Goal: Information Seeking & Learning: Learn about a topic

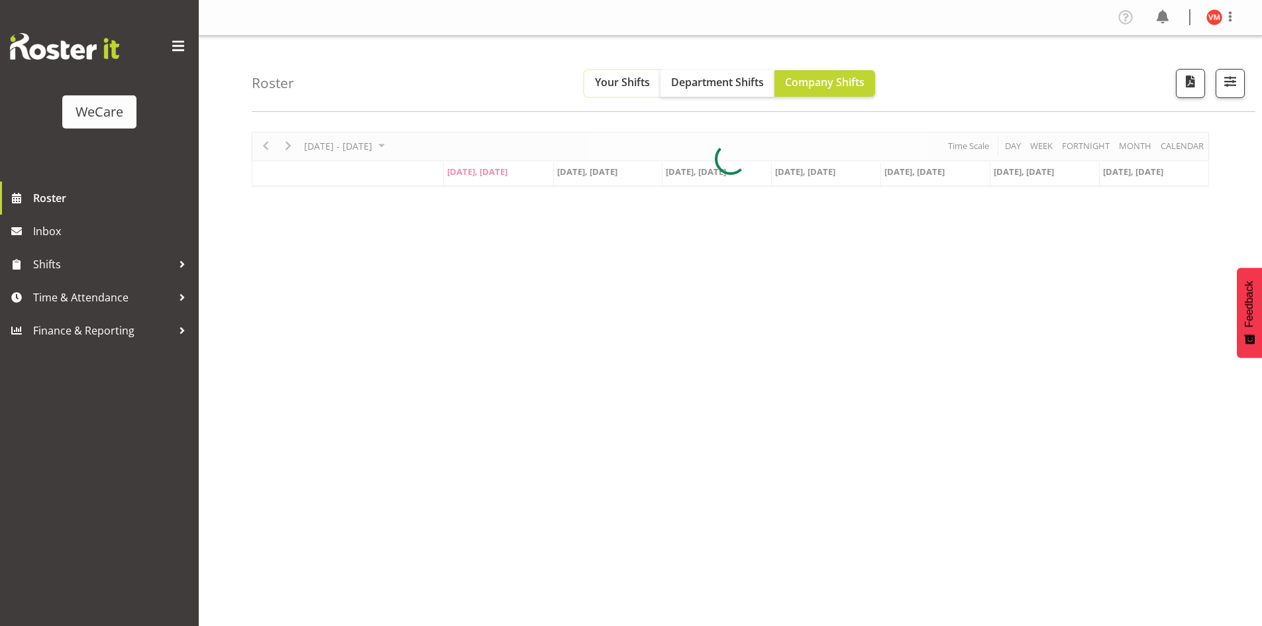
click at [609, 74] on button "Your Shifts" at bounding box center [622, 83] width 76 height 26
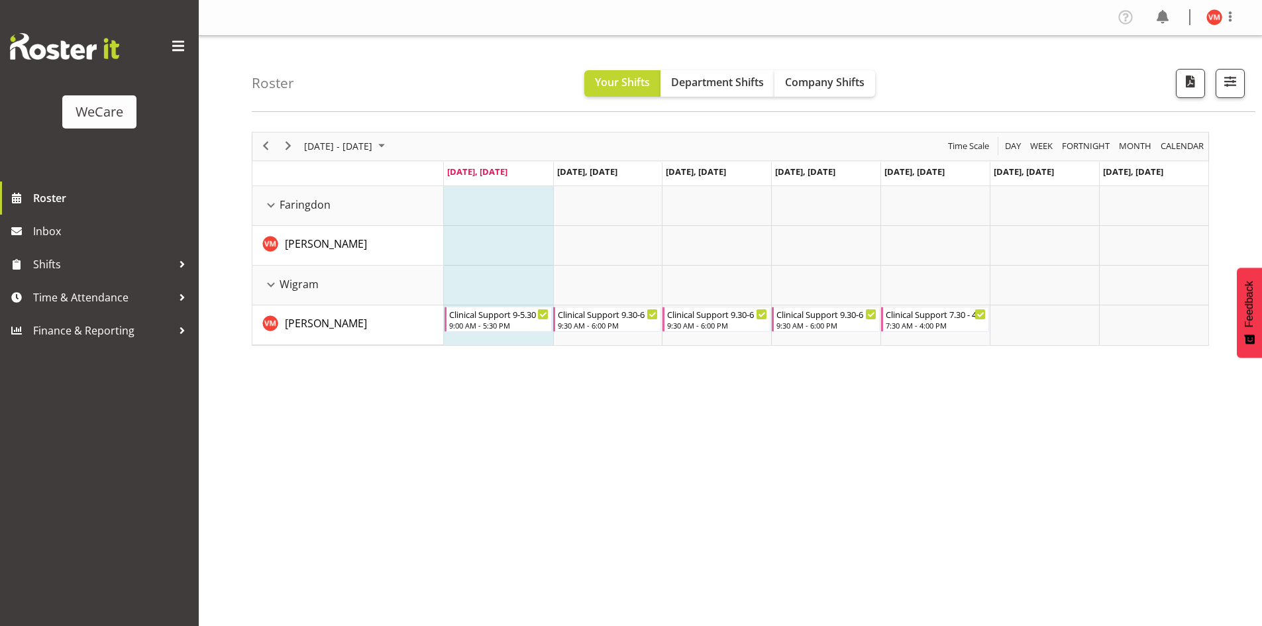
click at [724, 516] on div "[DATE] - [DATE] [DATE] Day Week Fortnight Month calendar Month Agenda Time Scal…" at bounding box center [757, 387] width 1010 height 530
click at [1190, 145] on span "calendar" at bounding box center [1182, 146] width 46 height 17
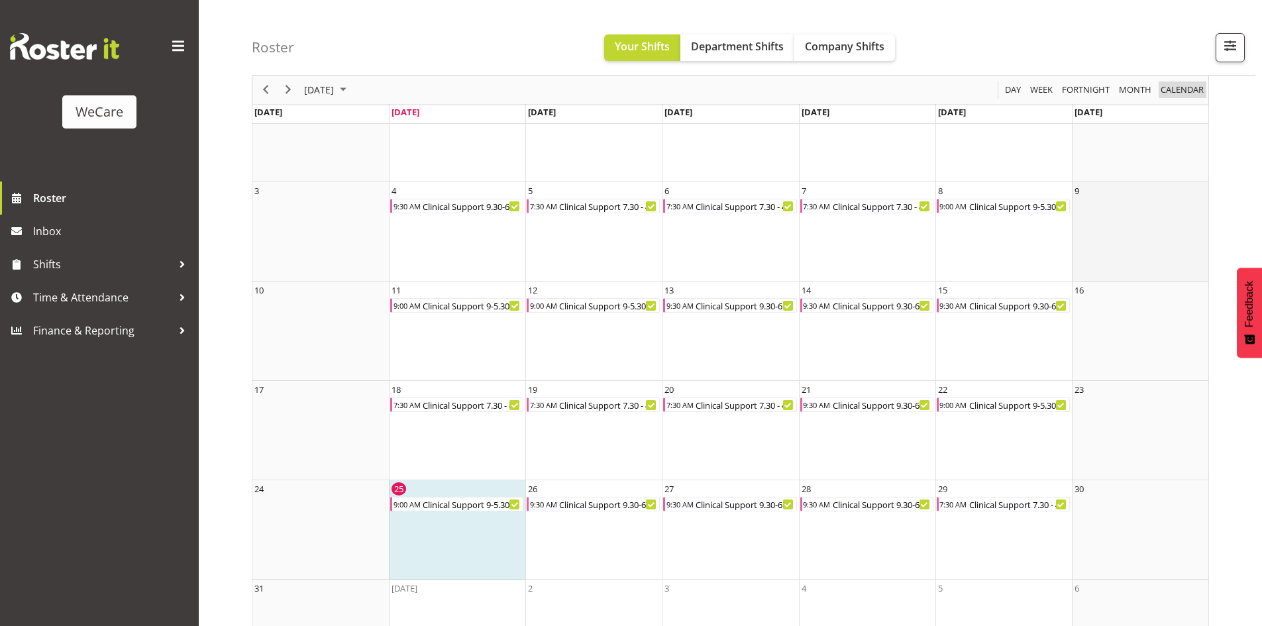
scroll to position [163, 0]
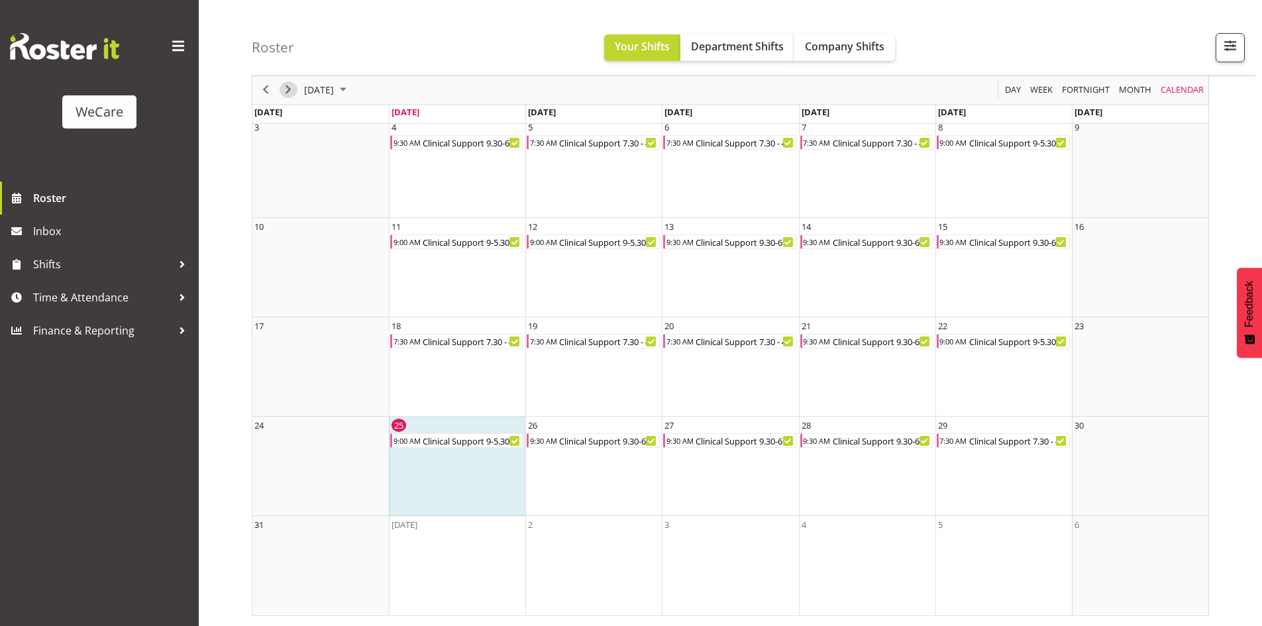
click at [296, 89] on button "Next" at bounding box center [288, 90] width 18 height 17
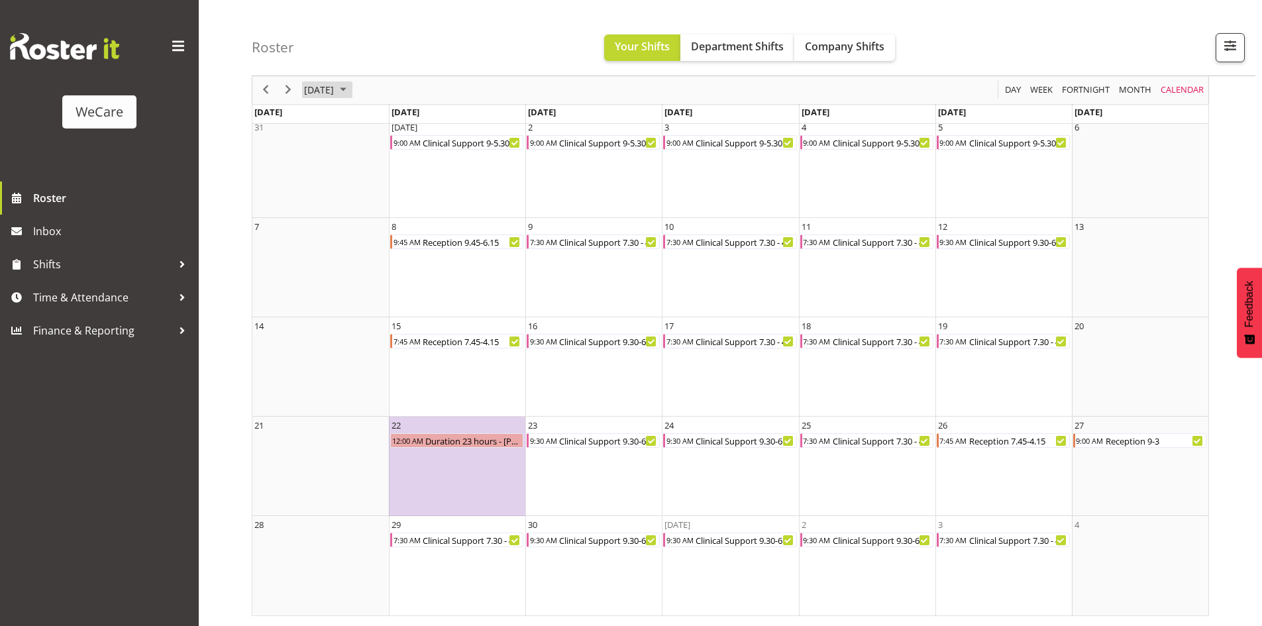
click at [351, 89] on span "August 2025" at bounding box center [343, 90] width 16 height 17
click at [363, 236] on span "Oct" at bounding box center [363, 239] width 30 height 30
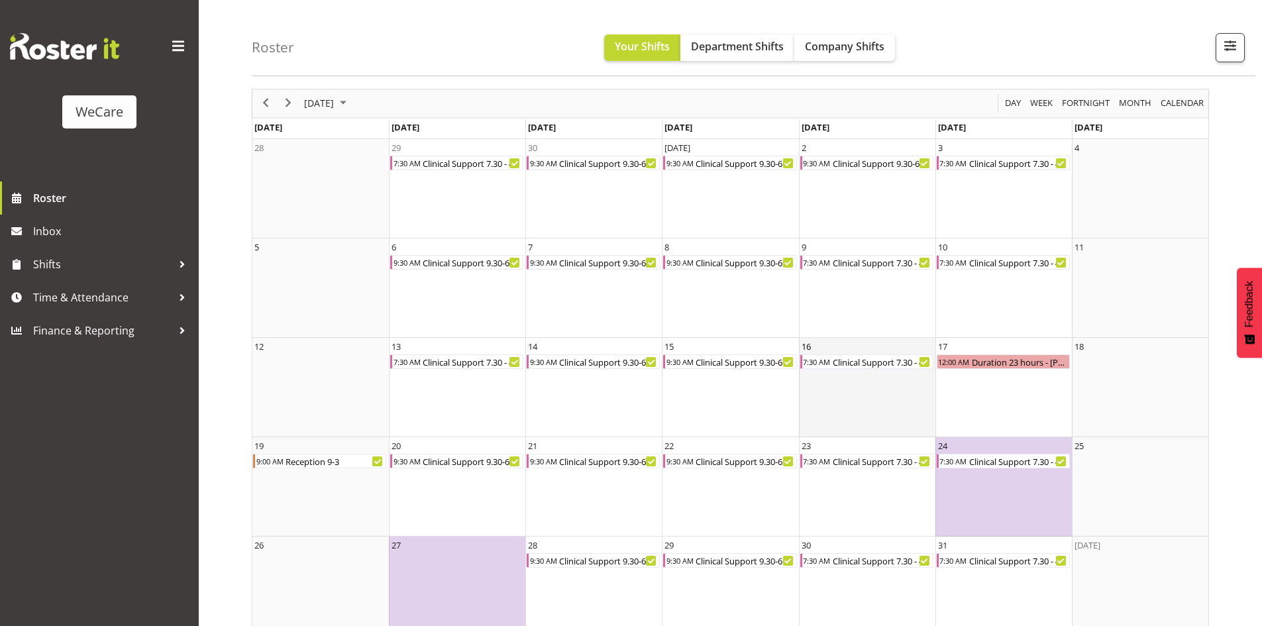
scroll to position [64, 0]
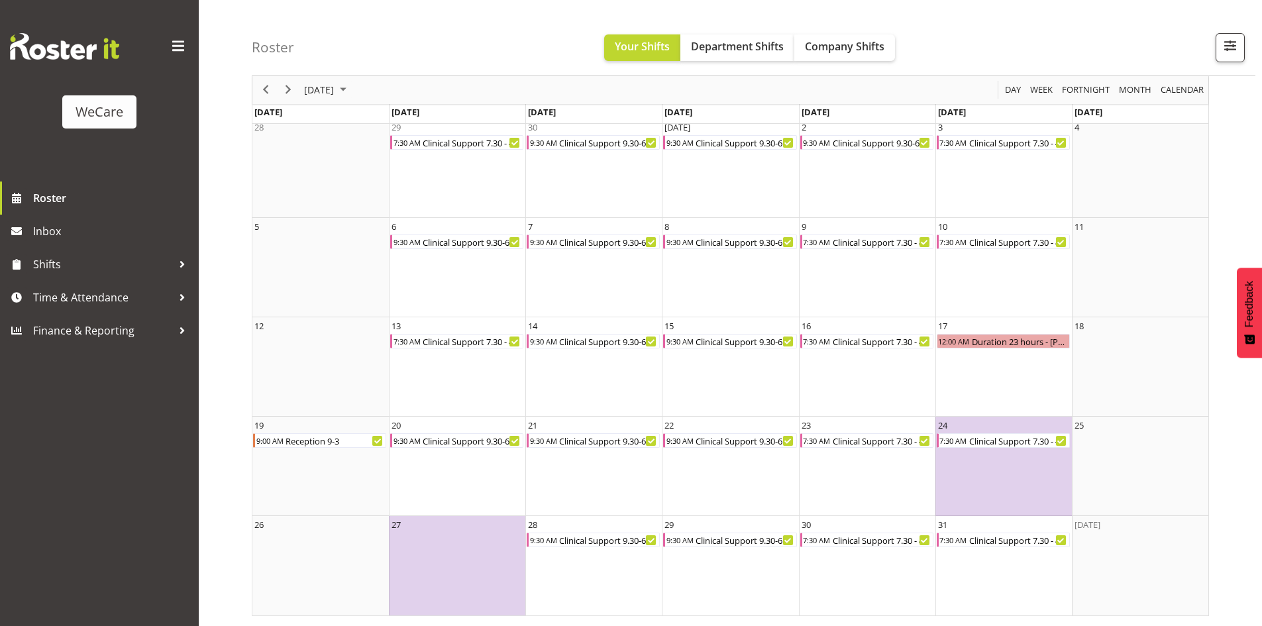
click at [1013, 470] on td "24 7:30 AM Clinical Support 7.30 - 4" at bounding box center [1003, 466] width 136 height 99
click at [988, 450] on td "24 7:30 AM Clinical Support 7.30 - 4" at bounding box center [1003, 466] width 136 height 99
click at [991, 464] on td "24 7:30 AM Clinical Support 7.30 - 4" at bounding box center [1003, 466] width 136 height 99
click at [991, 463] on td "24 7:30 AM Clinical Support 7.30 - 4" at bounding box center [1003, 466] width 136 height 99
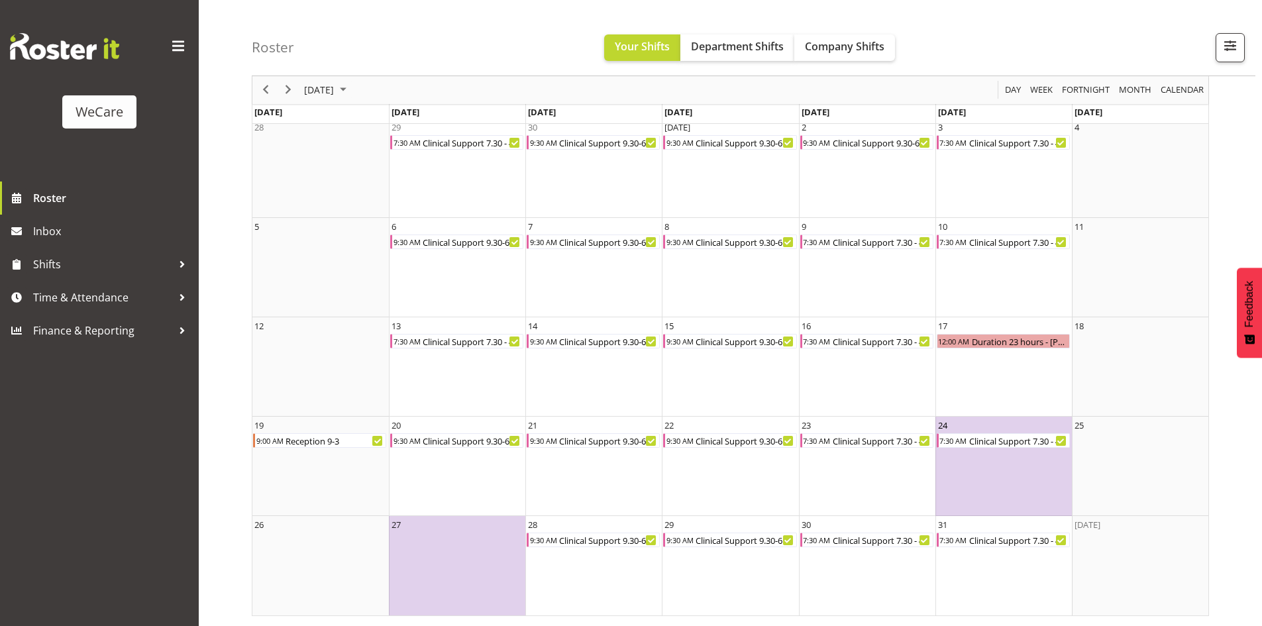
click at [991, 463] on td "24 7:30 AM Clinical Support 7.30 - 4" at bounding box center [1003, 466] width 136 height 99
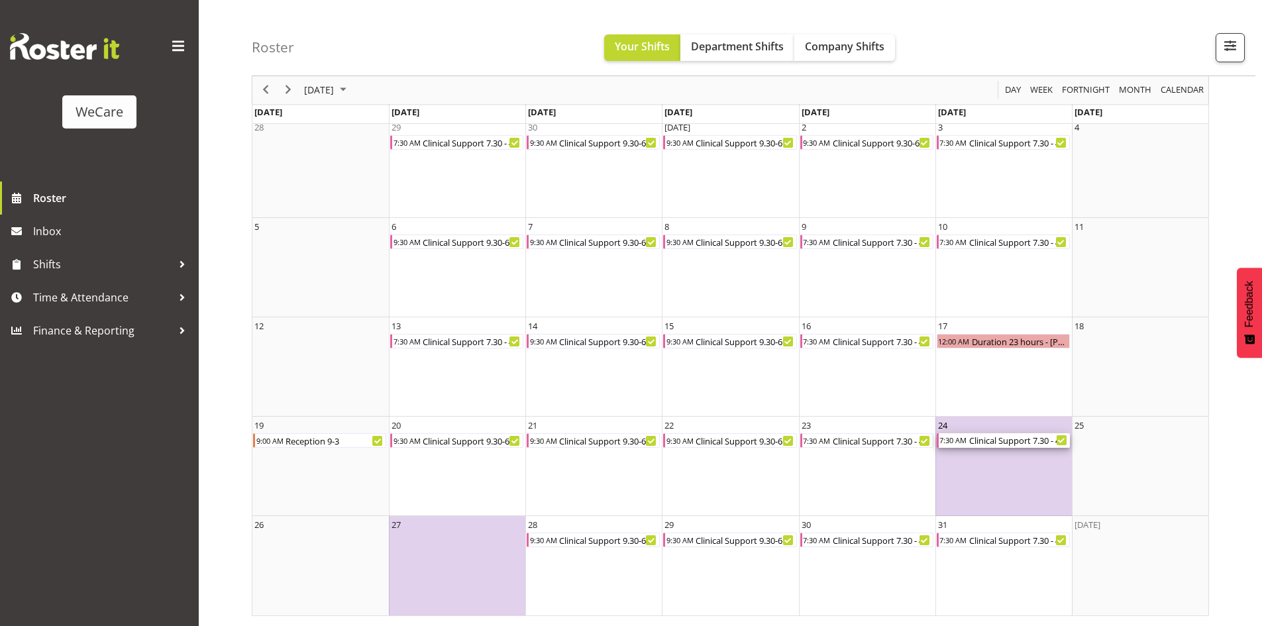
click at [1029, 442] on div "Clinical Support 7.30 - 4" at bounding box center [1019, 440] width 102 height 15
click at [0, 0] on div at bounding box center [0, 0] width 0 height 0
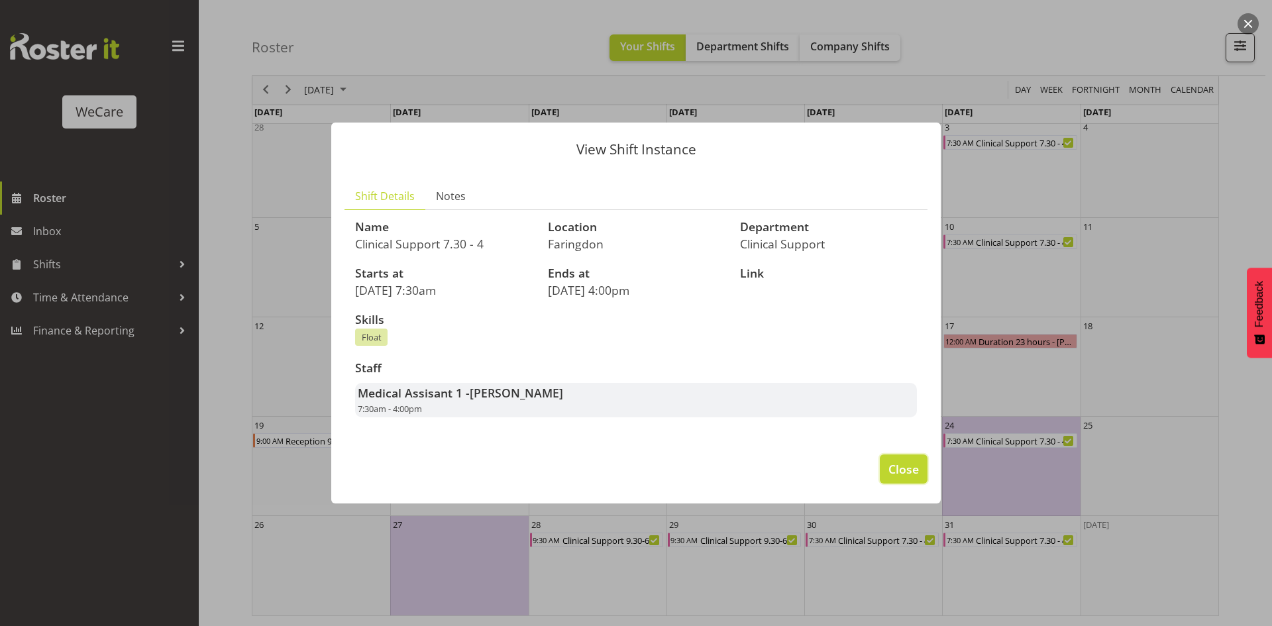
click at [917, 468] on span "Close" at bounding box center [903, 468] width 30 height 17
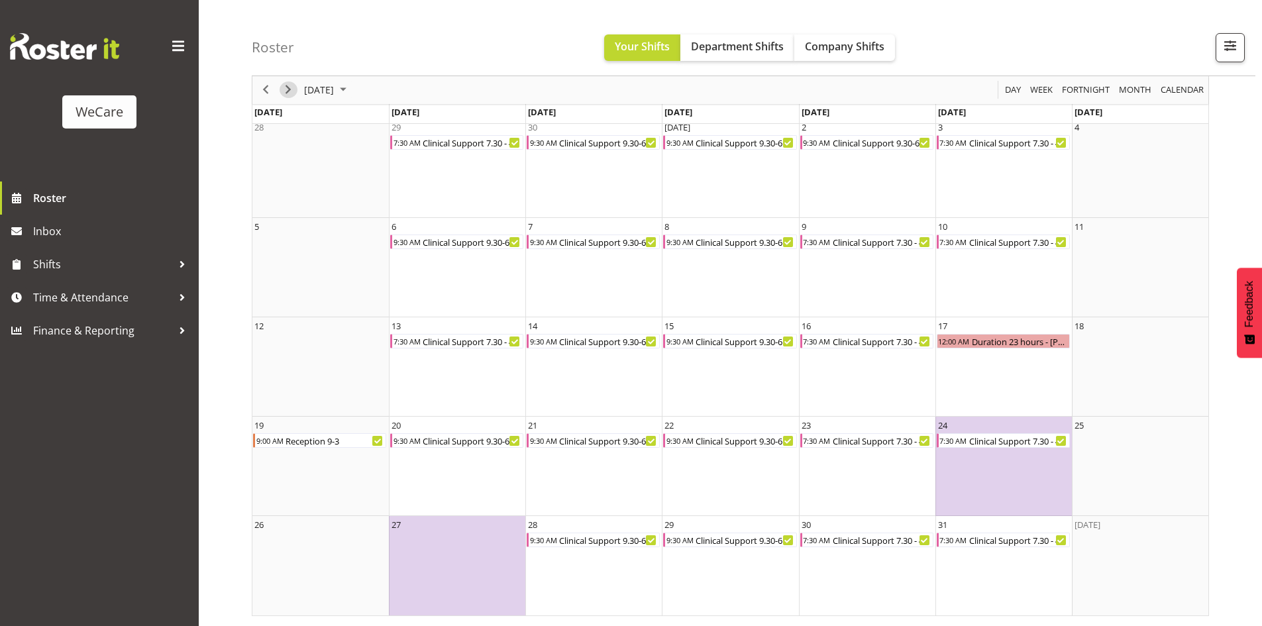
click at [290, 85] on span "Next" at bounding box center [288, 90] width 16 height 17
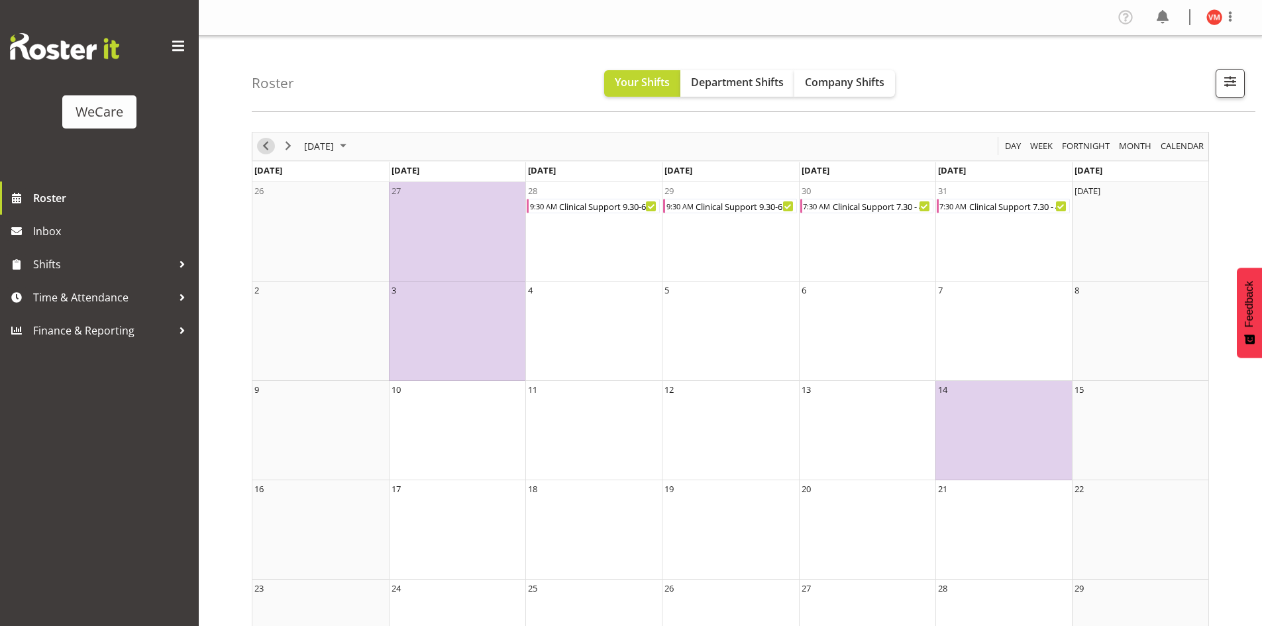
click at [268, 148] on span "Previous" at bounding box center [266, 146] width 16 height 17
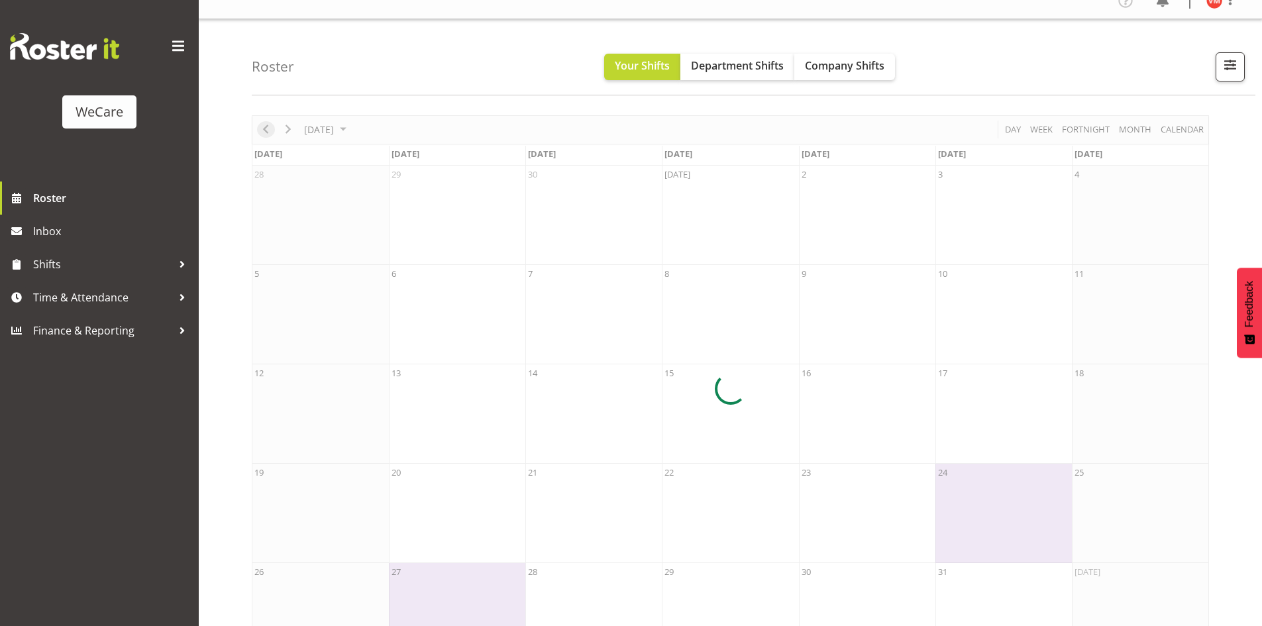
scroll to position [64, 0]
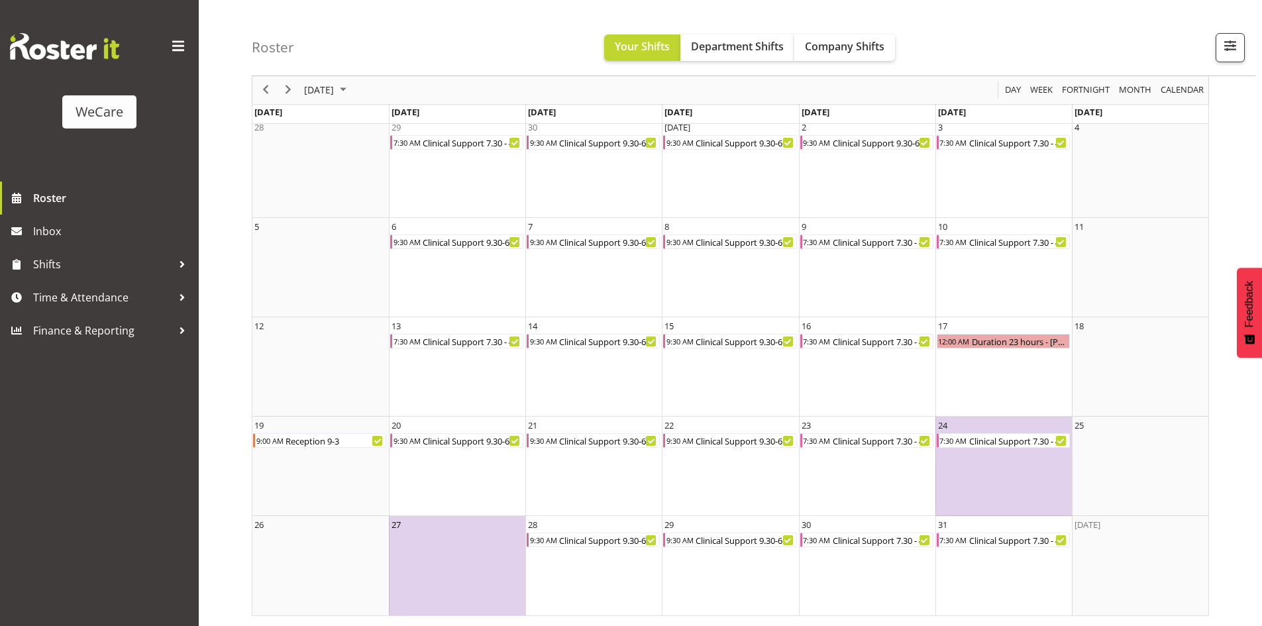
click at [463, 554] on td "27" at bounding box center [457, 565] width 136 height 99
click at [351, 87] on span "November 2025" at bounding box center [343, 90] width 16 height 17
click at [852, 44] on span "Company Shifts" at bounding box center [844, 46] width 79 height 15
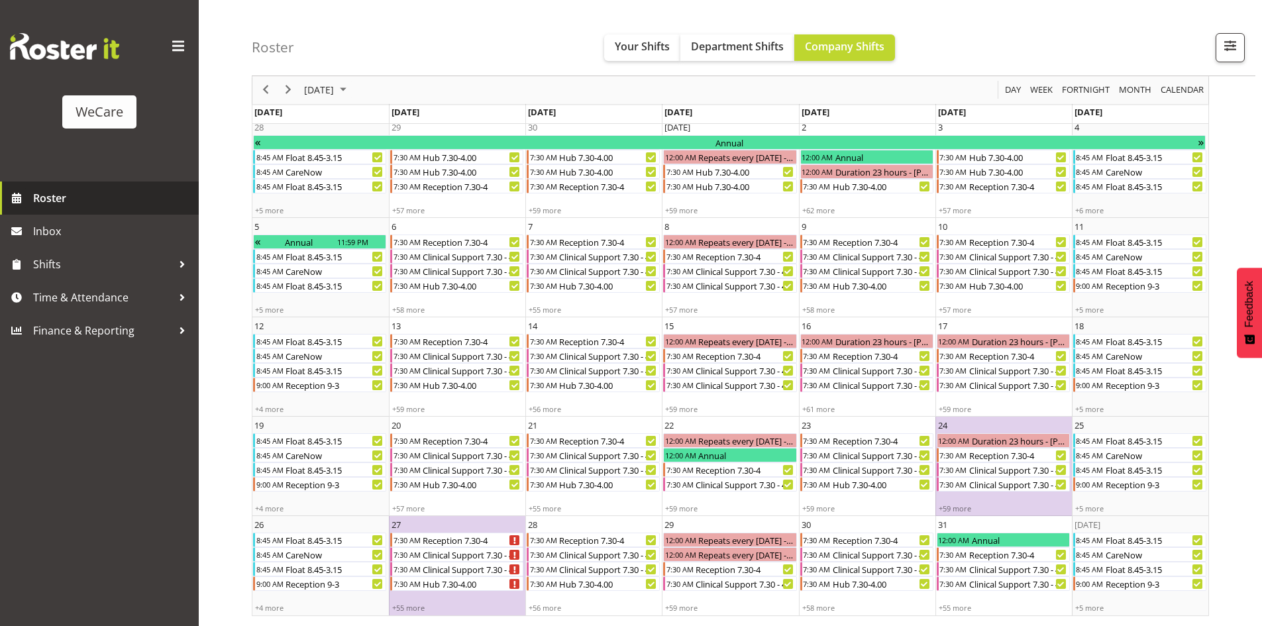
click at [61, 200] on span "Roster" at bounding box center [112, 198] width 159 height 20
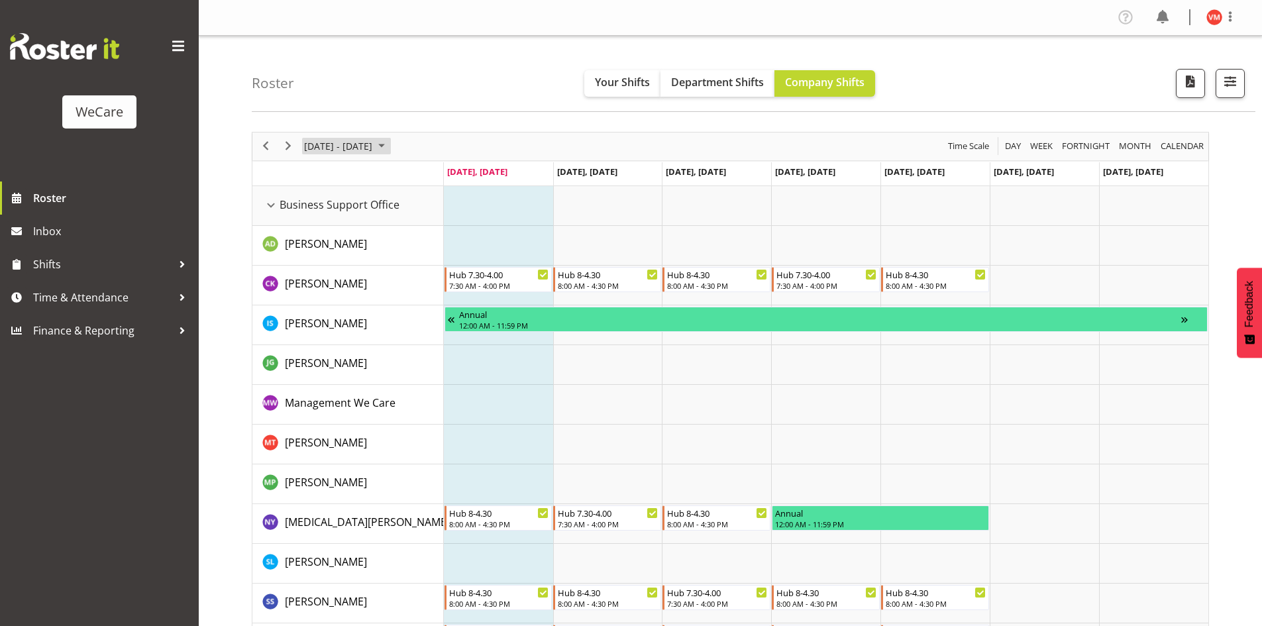
click at [374, 144] on span "[DATE] - [DATE]" at bounding box center [338, 146] width 71 height 17
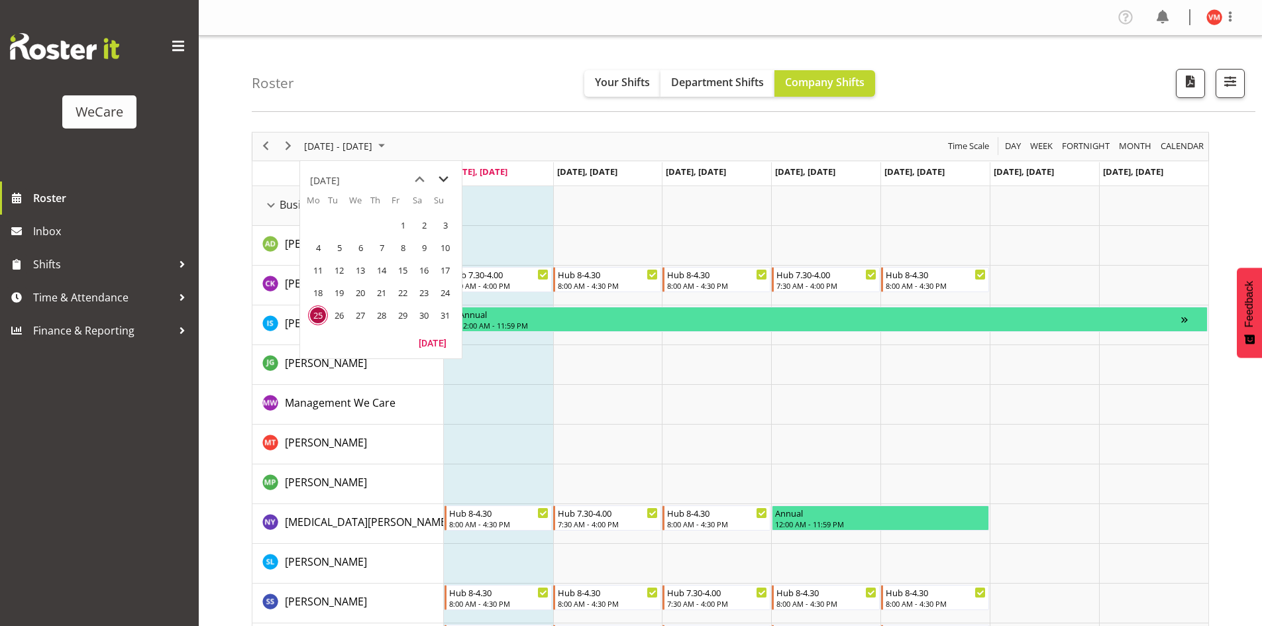
click at [444, 181] on span "next month" at bounding box center [443, 180] width 23 height 24
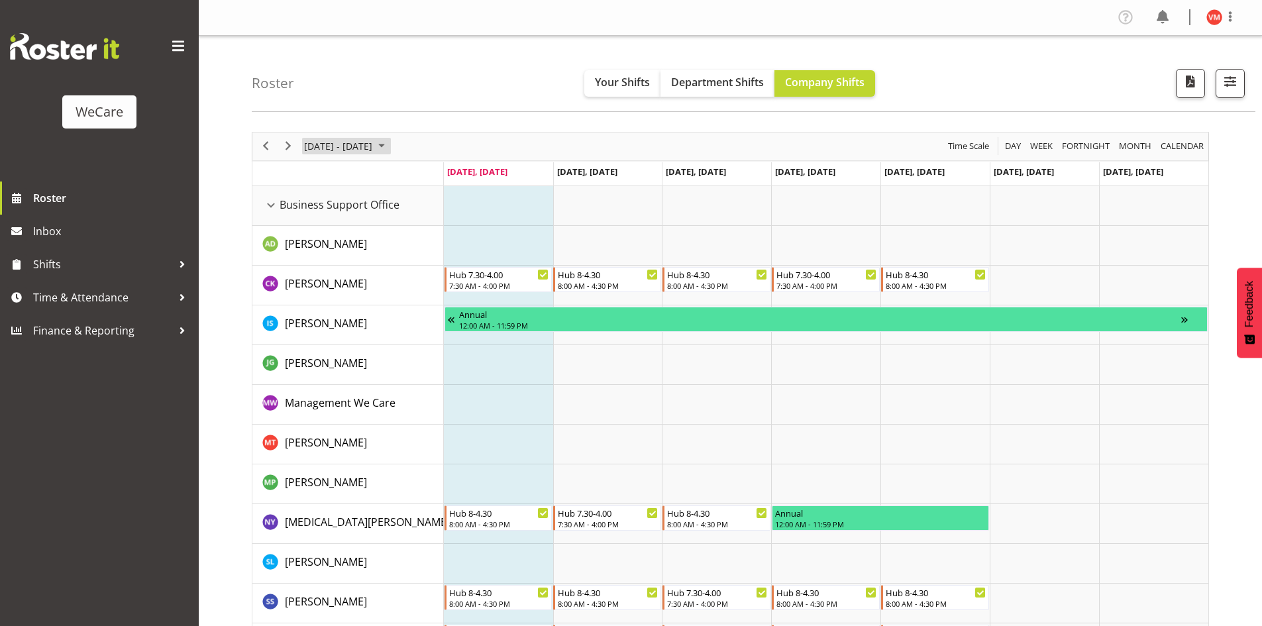
click at [374, 144] on span "[DATE] - [DATE]" at bounding box center [338, 146] width 71 height 17
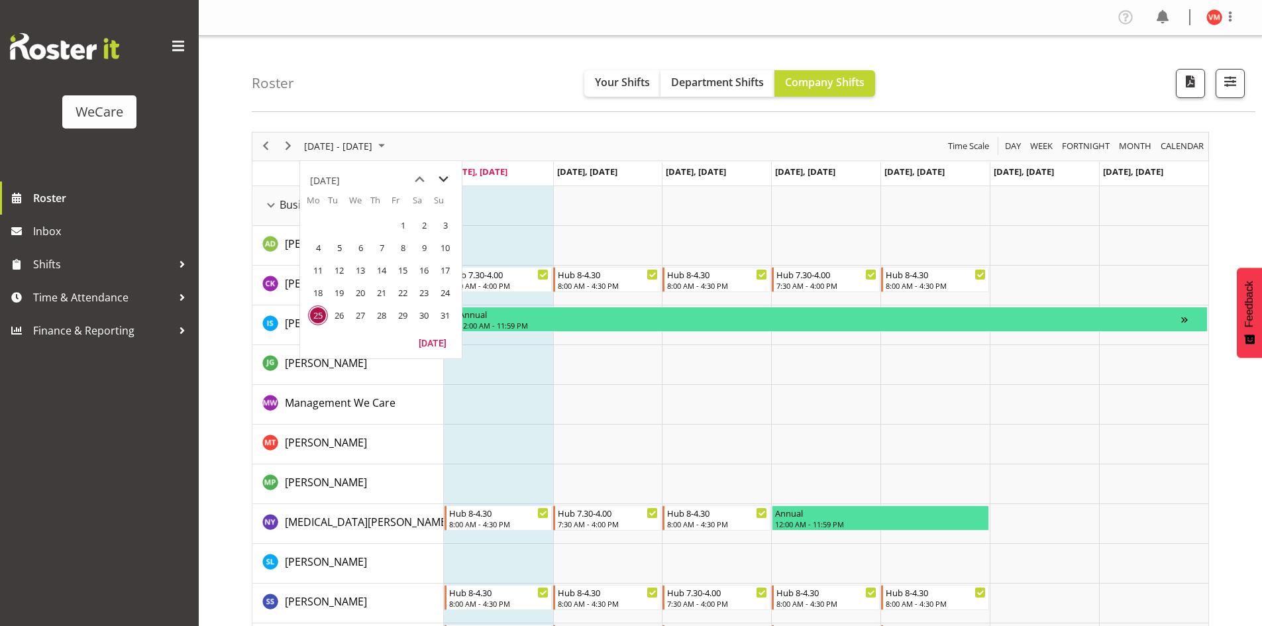
click at [442, 181] on span "next month" at bounding box center [443, 180] width 23 height 24
click at [442, 179] on span "next month" at bounding box center [443, 180] width 23 height 24
click at [321, 315] on span "27" at bounding box center [318, 315] width 20 height 20
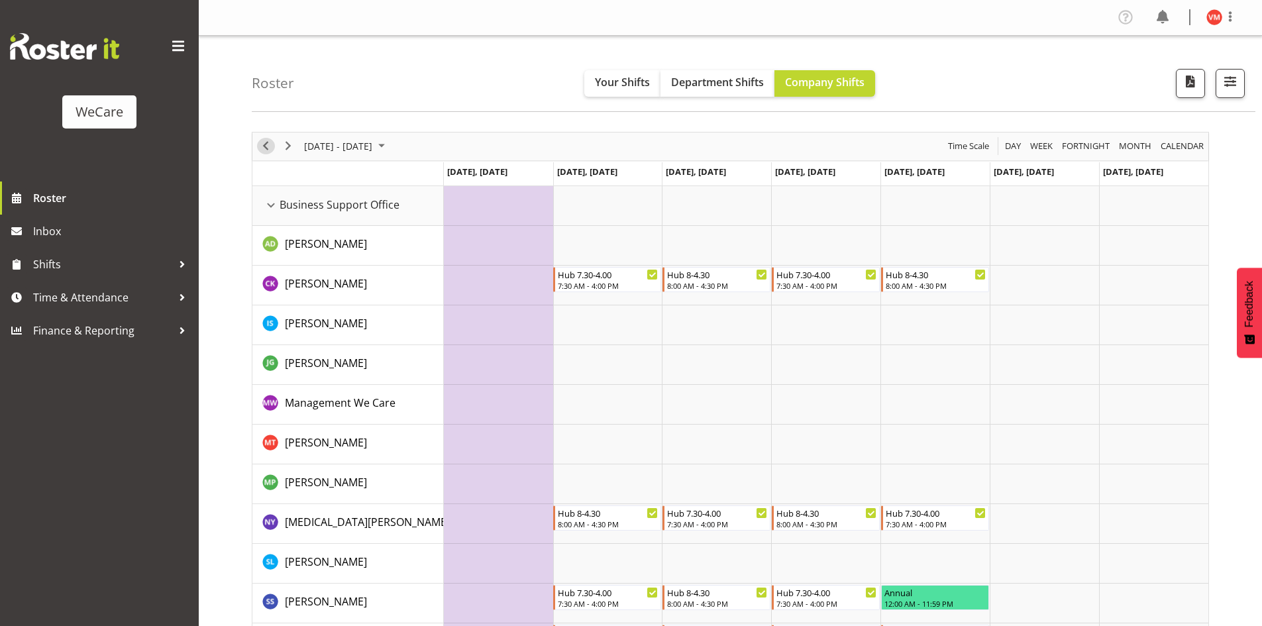
click at [270, 154] on div "previous period" at bounding box center [265, 146] width 23 height 28
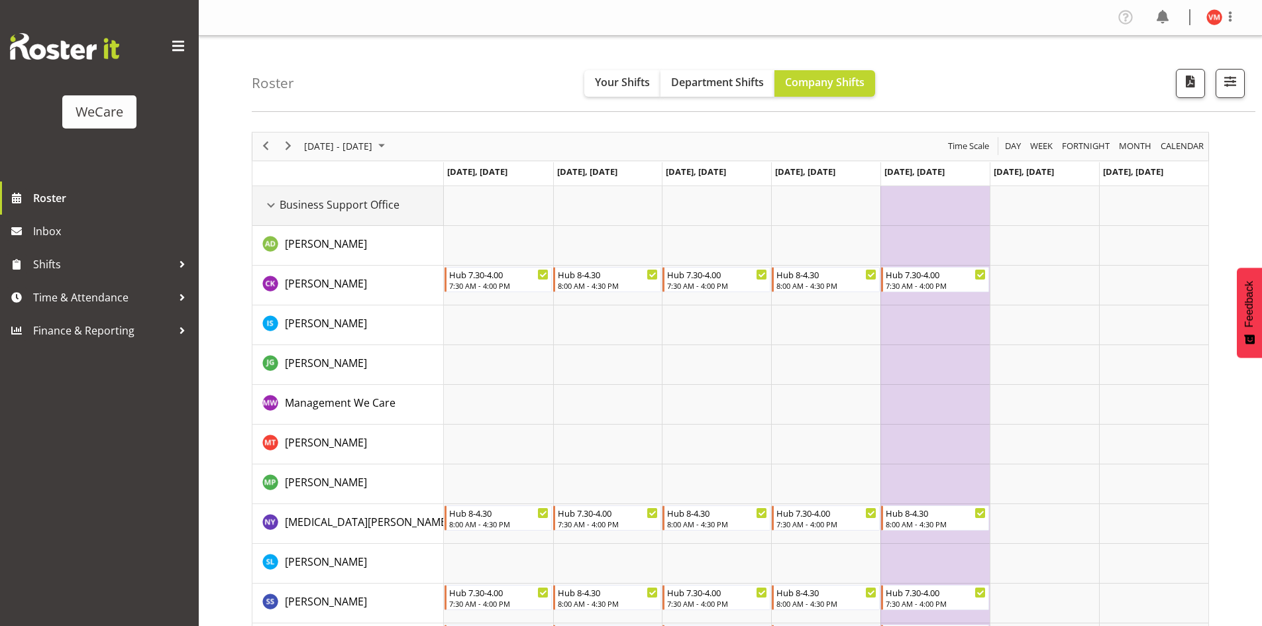
click at [270, 211] on div "Business Support Office resource" at bounding box center [270, 205] width 17 height 17
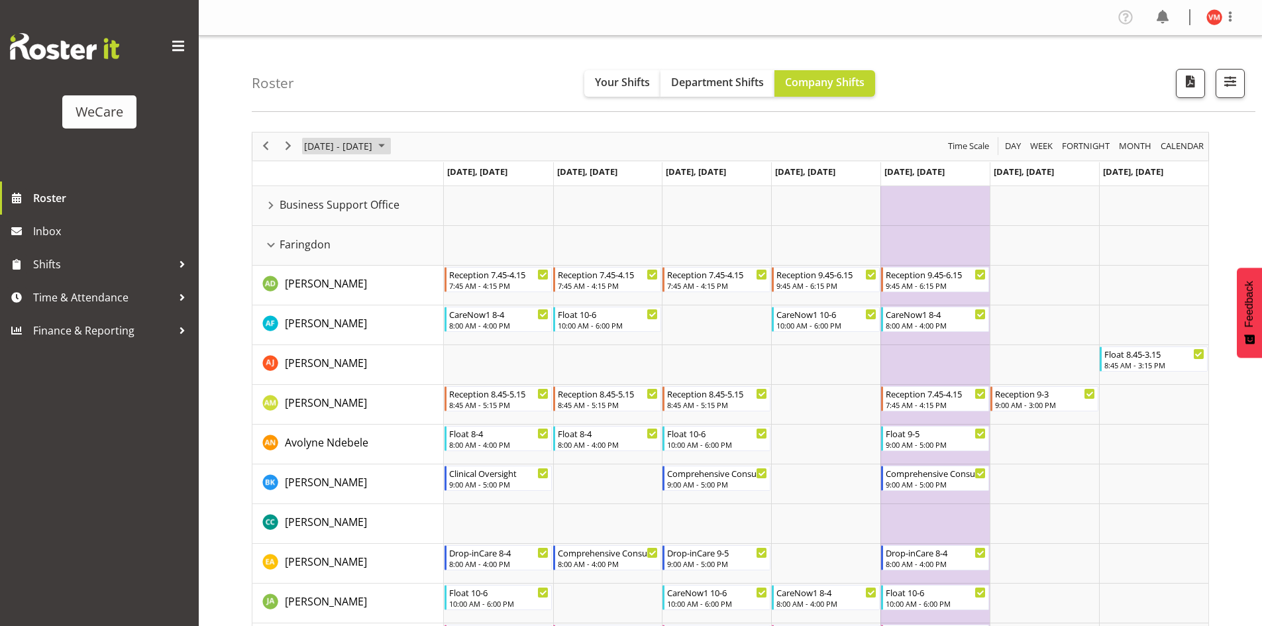
click at [374, 150] on span "[DATE] - [DATE]" at bounding box center [338, 146] width 71 height 17
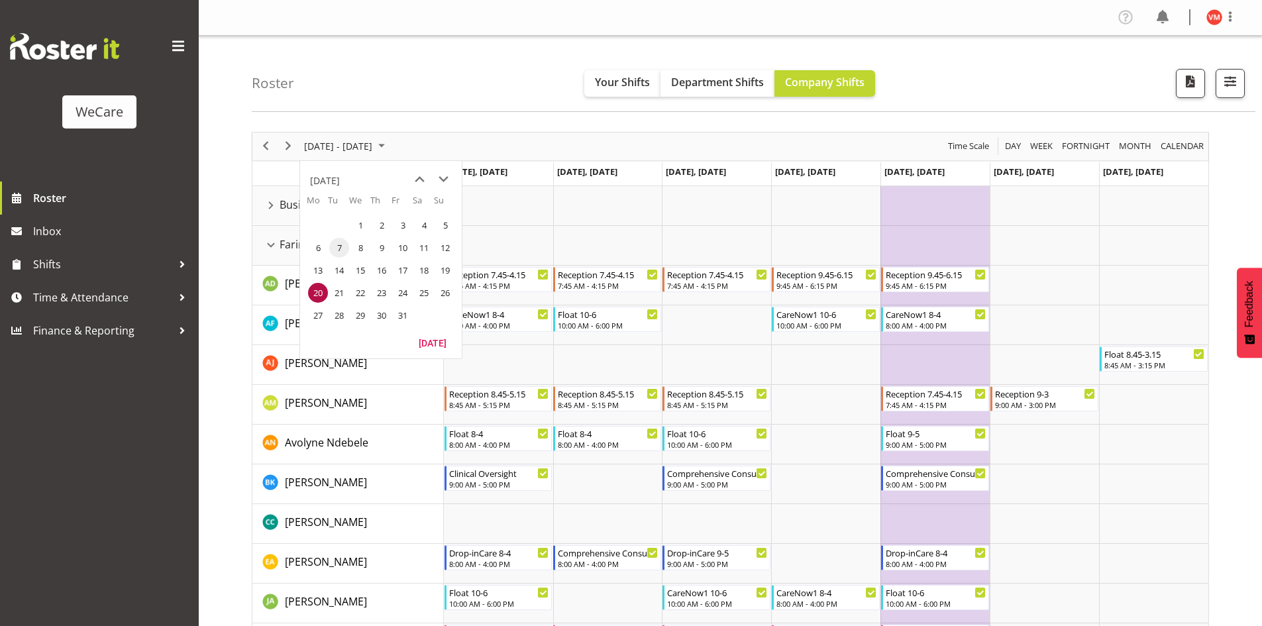
click at [343, 245] on span "7" at bounding box center [339, 248] width 20 height 20
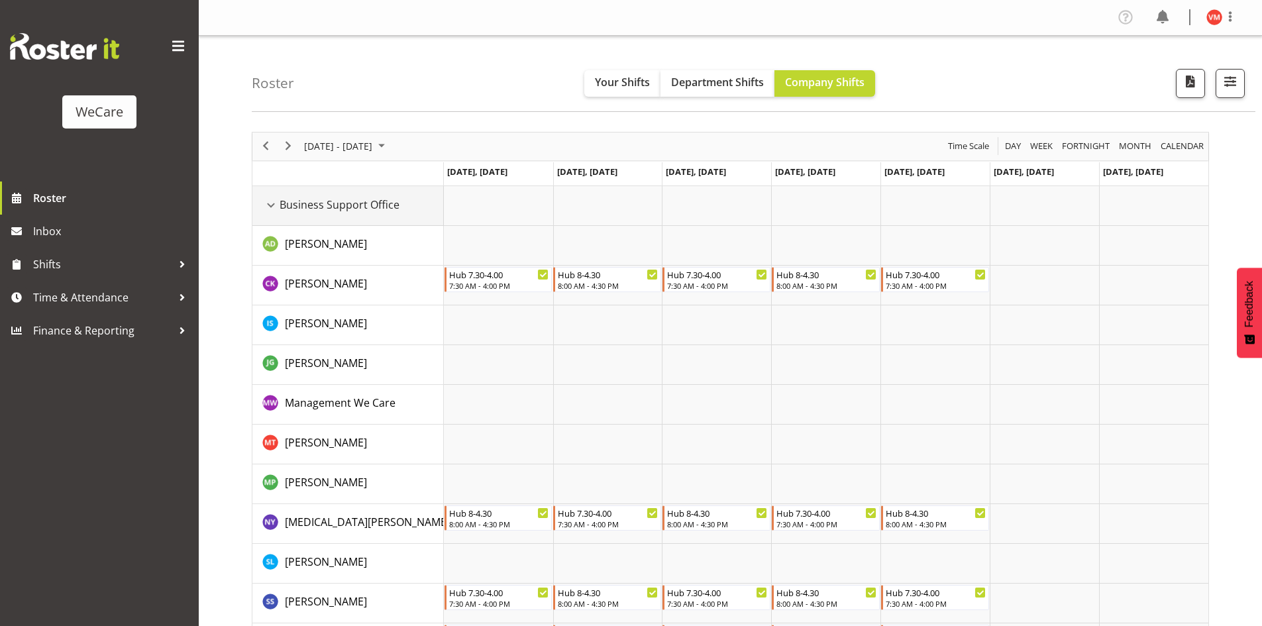
click at [268, 212] on div "Business Support Office resource" at bounding box center [270, 205] width 17 height 17
